Goal: Task Accomplishment & Management: Use online tool/utility

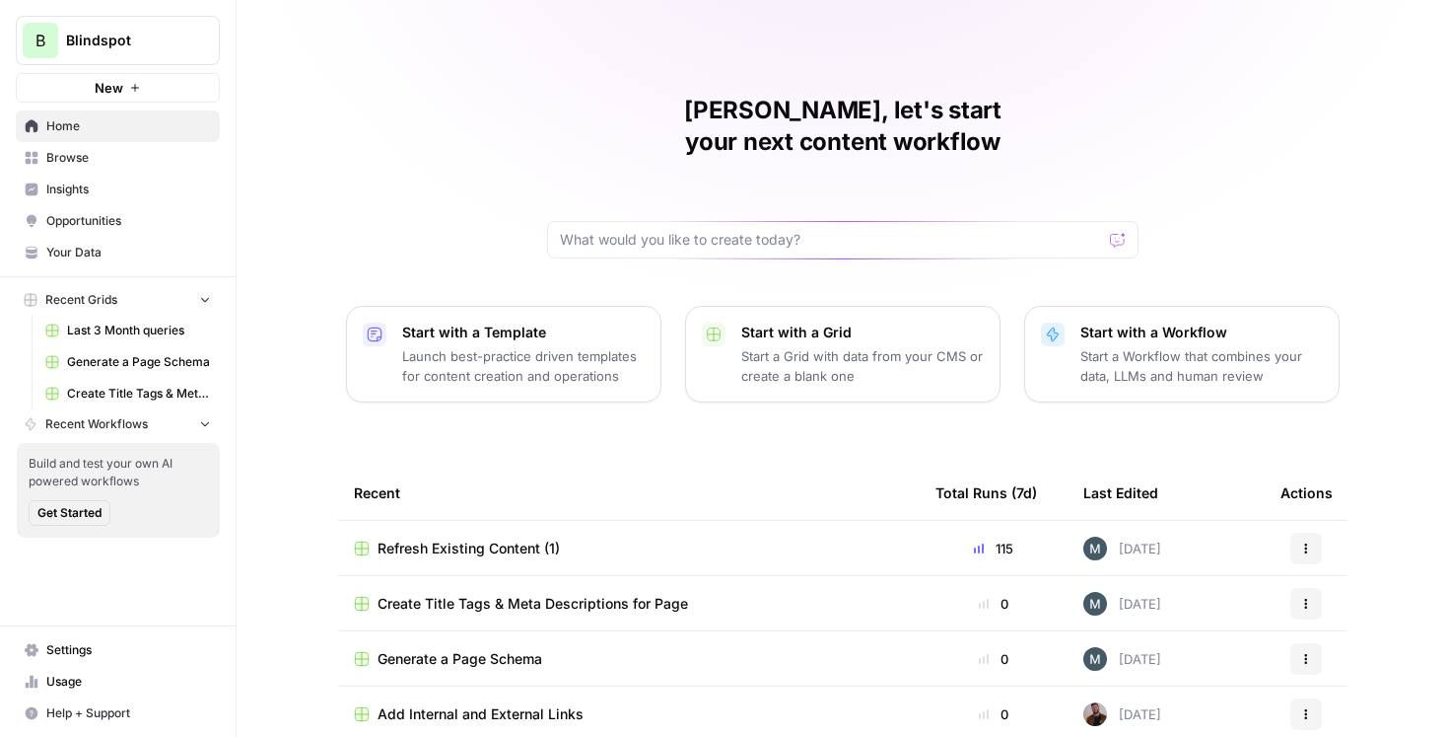
click at [541, 538] on span "Refresh Existing Content (1)" at bounding box center [469, 548] width 182 height 20
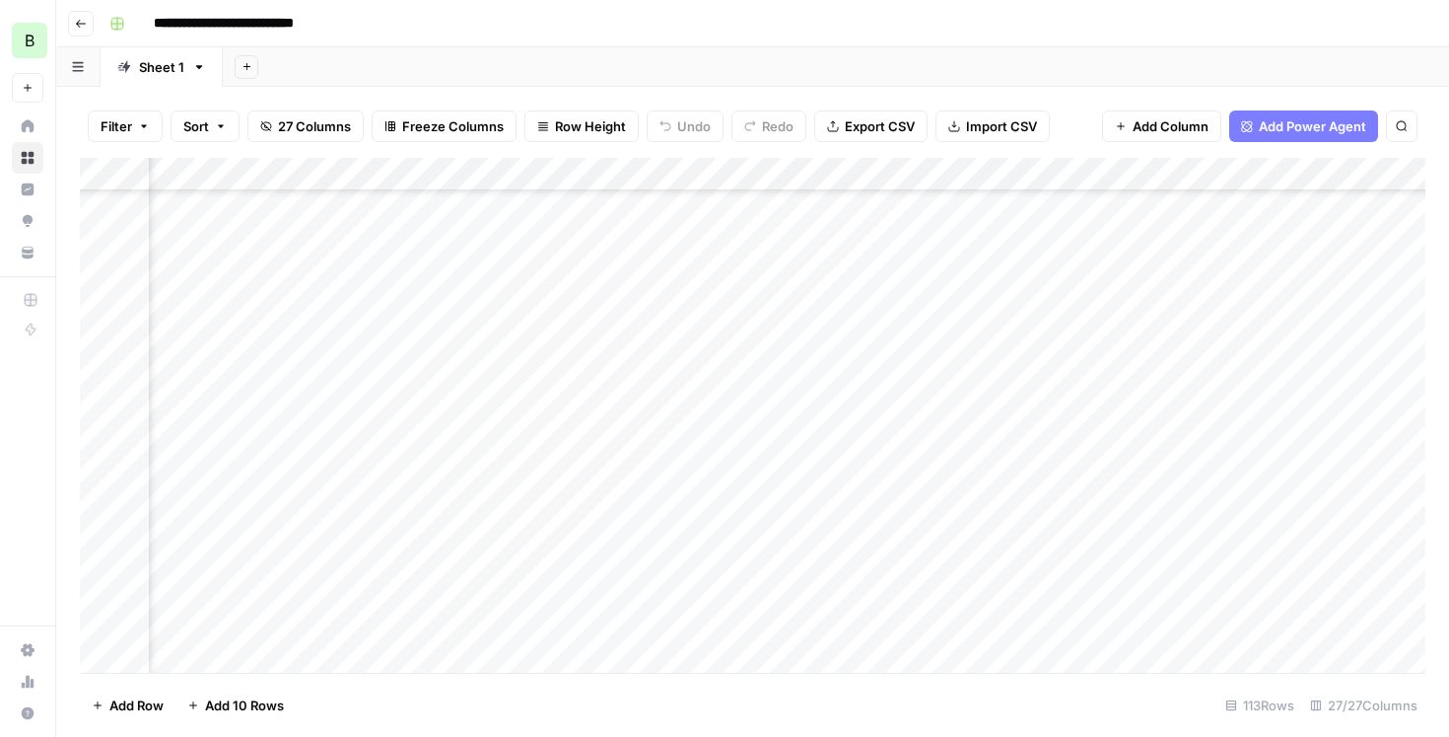
scroll to position [404, 210]
click at [666, 483] on div "Add Column" at bounding box center [753, 415] width 1346 height 515
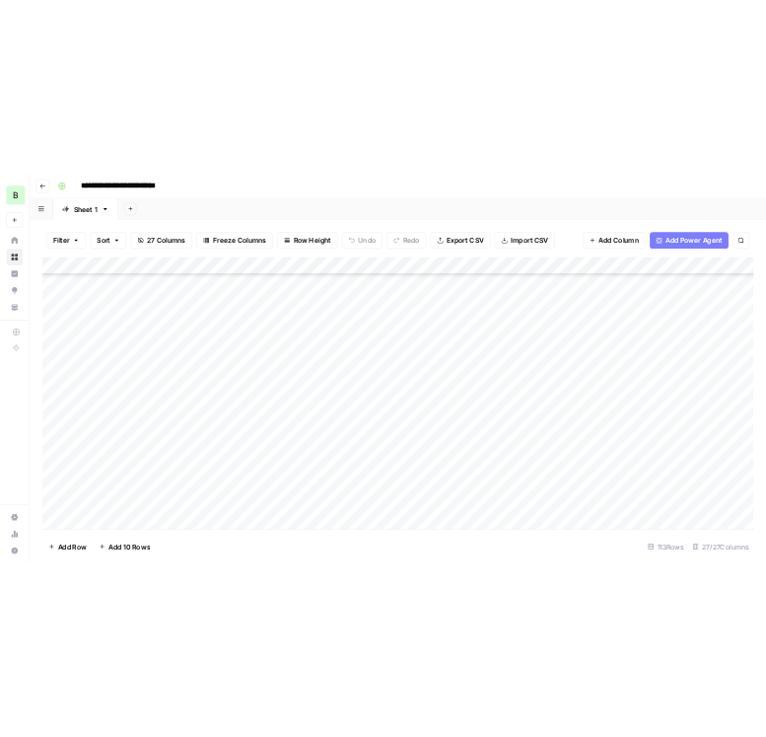
scroll to position [284, 0]
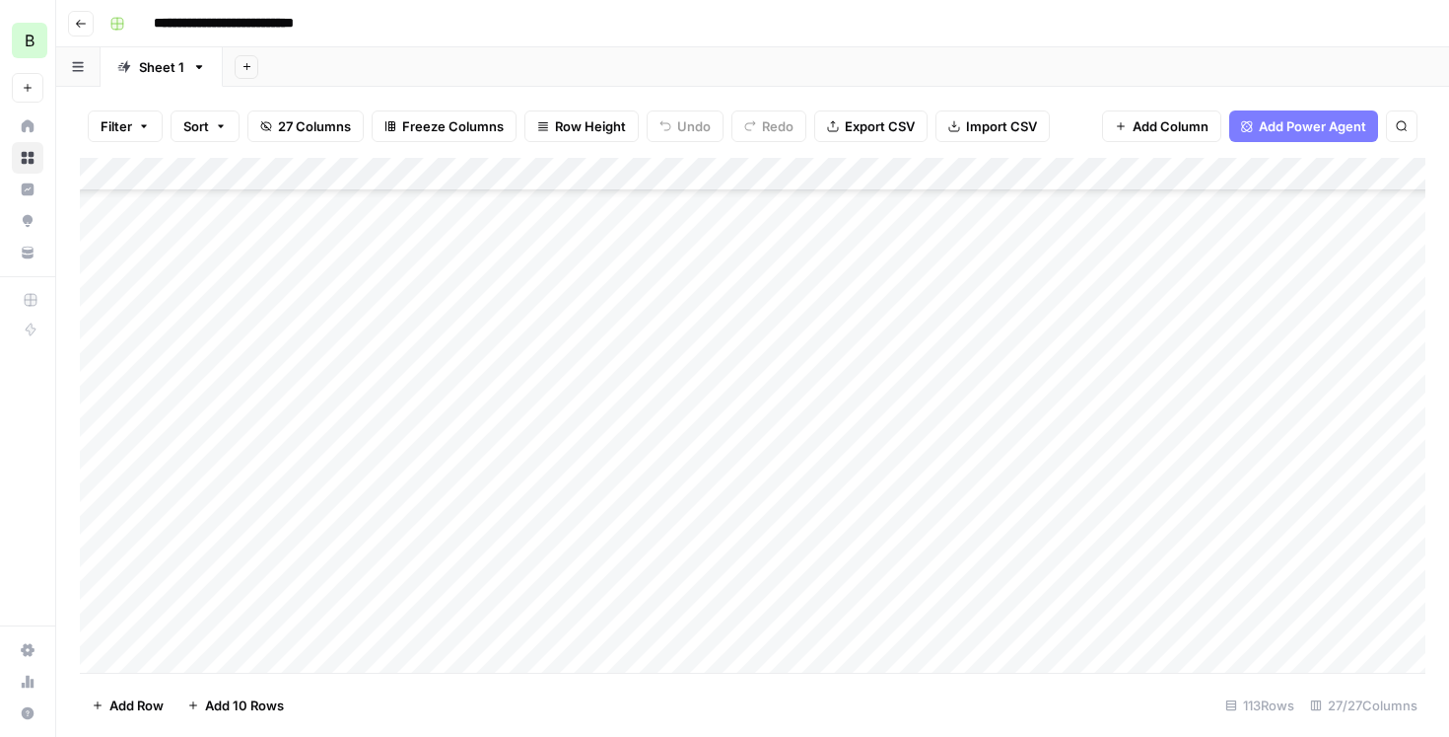
click at [440, 429] on div "Add Column" at bounding box center [753, 415] width 1346 height 515
click at [452, 454] on div "Add Column" at bounding box center [753, 415] width 1346 height 515
click at [521, 460] on div "Add Column" at bounding box center [753, 415] width 1346 height 515
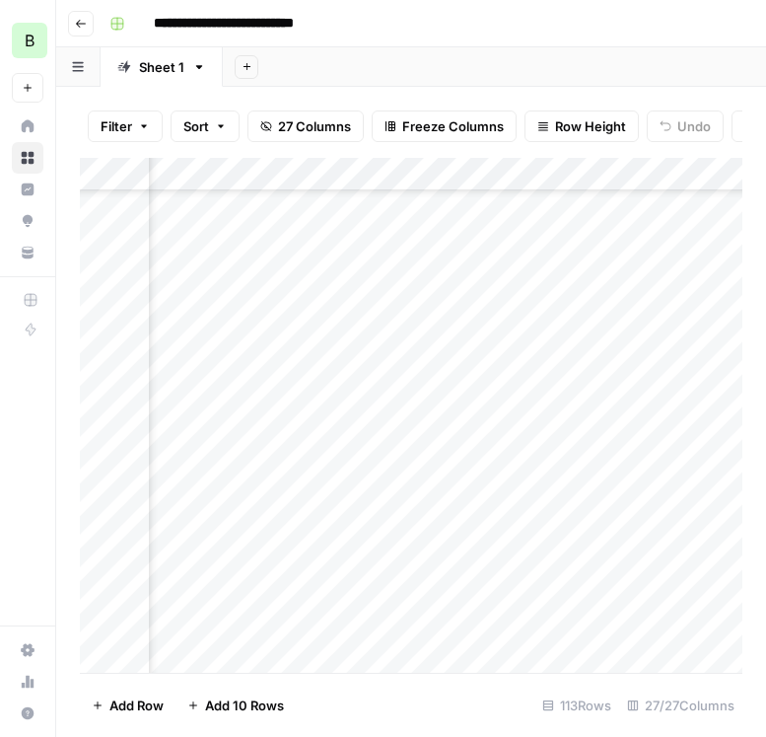
scroll to position [284, 2011]
click at [514, 460] on div "Add Column" at bounding box center [411, 415] width 663 height 515
click at [275, 453] on div "Add Column" at bounding box center [411, 415] width 663 height 515
